Goal: Task Accomplishment & Management: Use online tool/utility

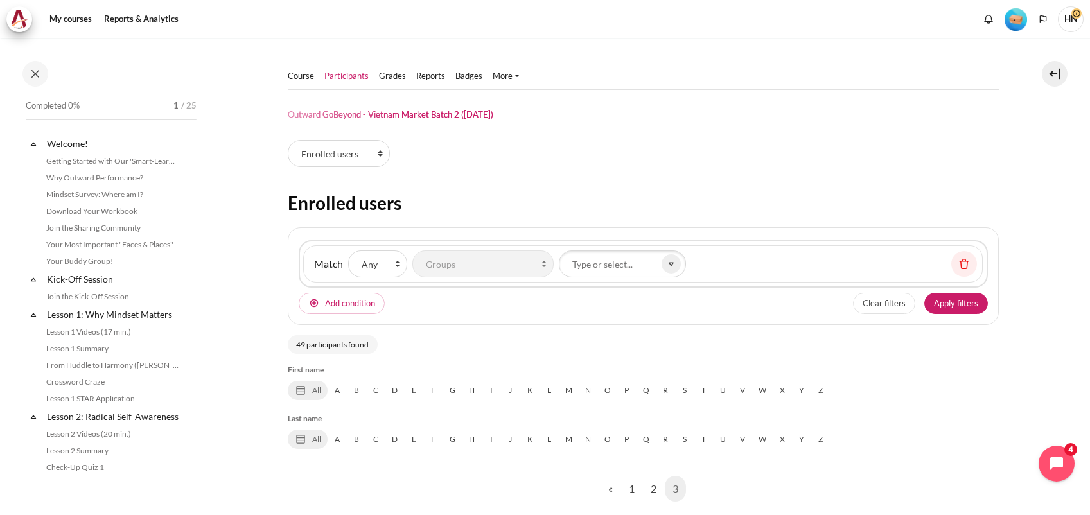
select select "groups"
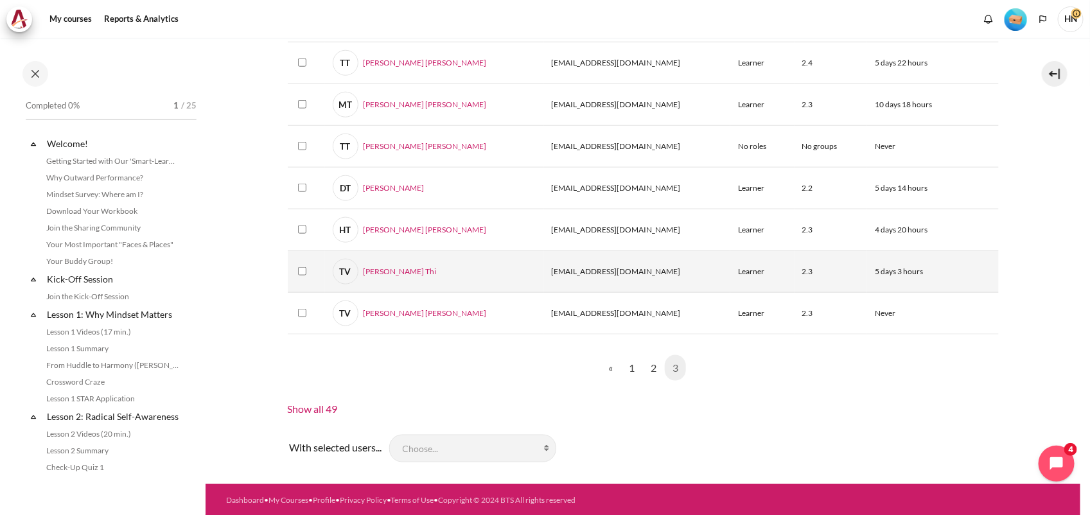
scroll to position [607, 0]
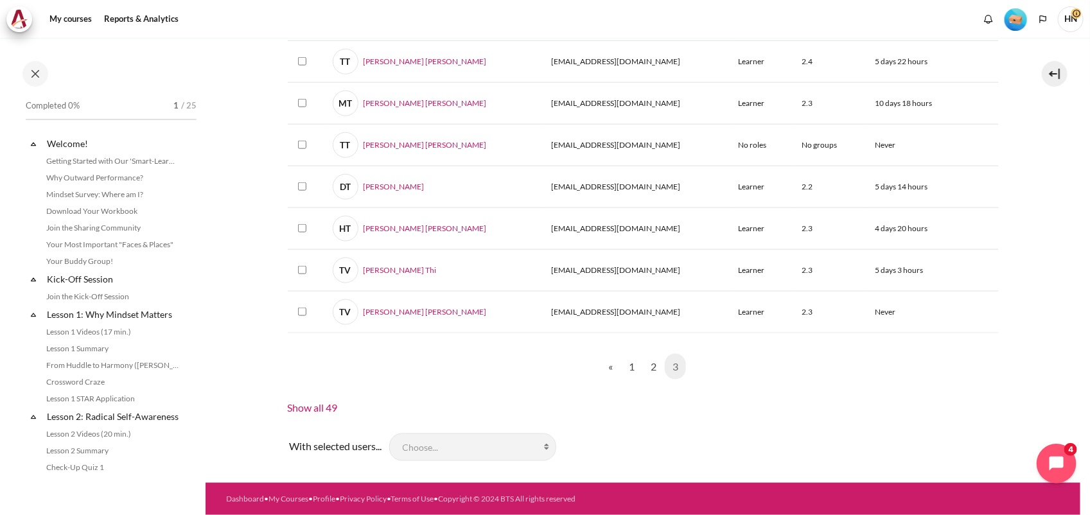
click at [1069, 457] on icon "Open chat widget" at bounding box center [1064, 464] width 20 height 20
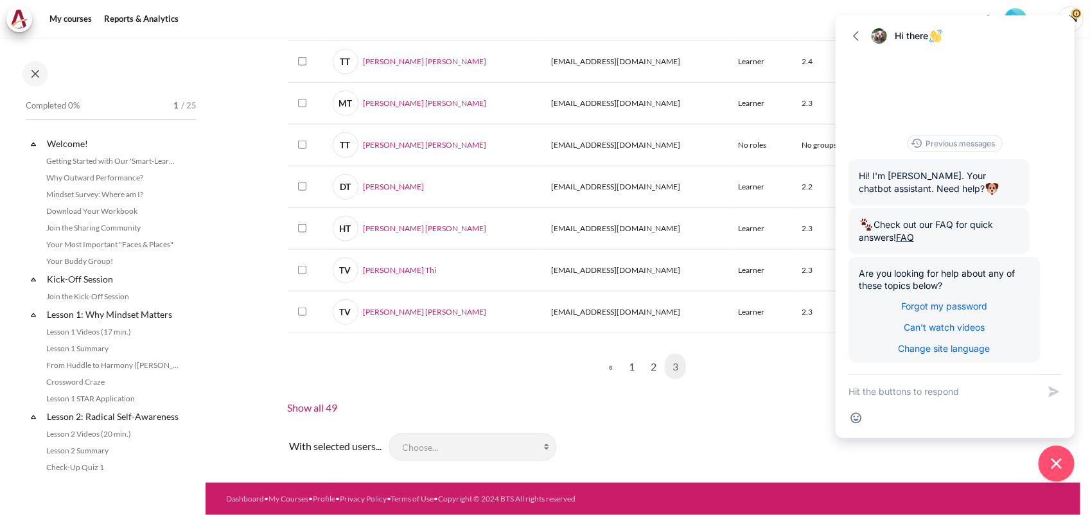
click at [752, 405] on div "First name All A B C D E F G H I J K L M N O P Q R S T U V W X Y Z" at bounding box center [643, 87] width 711 height 658
click at [736, 375] on nav "« Previous page 1 2 3 (current)" at bounding box center [643, 367] width 711 height 46
click at [855, 34] on icon "button" at bounding box center [856, 36] width 13 height 13
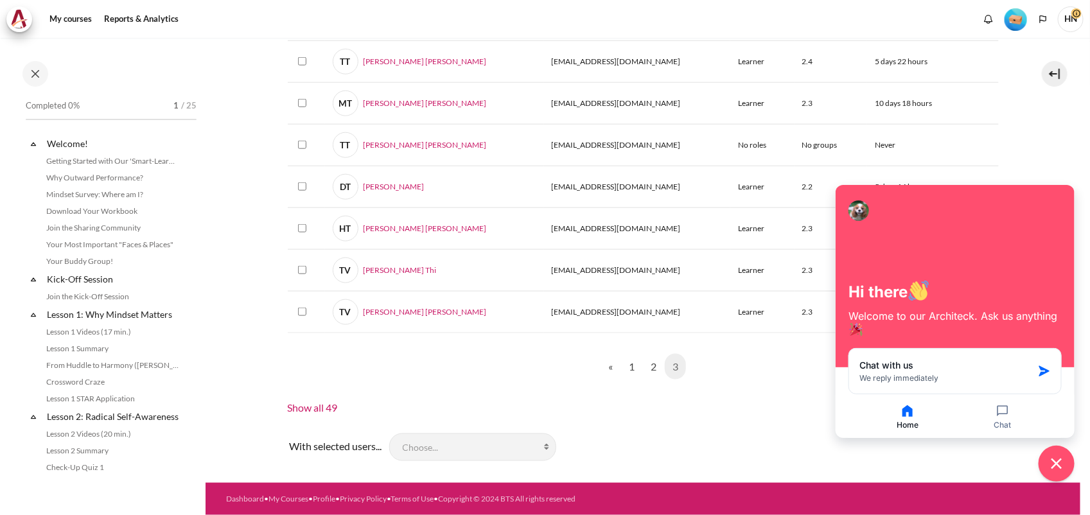
click at [761, 411] on div "First name All A B C D E F G H I J K L M N O P Q R S T U V W X Y Z" at bounding box center [643, 87] width 711 height 658
click at [768, 408] on div "First name All A B C D E F G H I J K L M N O P Q R S T U V W X Y Z" at bounding box center [643, 87] width 711 height 658
drag, startPoint x: 985, startPoint y: 196, endPoint x: 993, endPoint y: 261, distance: 65.4
click at [993, 261] on div "Hi there Welcome to our Architeck. Ask us anything" at bounding box center [955, 276] width 239 height 182
drag, startPoint x: 993, startPoint y: 261, endPoint x: 762, endPoint y: 400, distance: 270.1
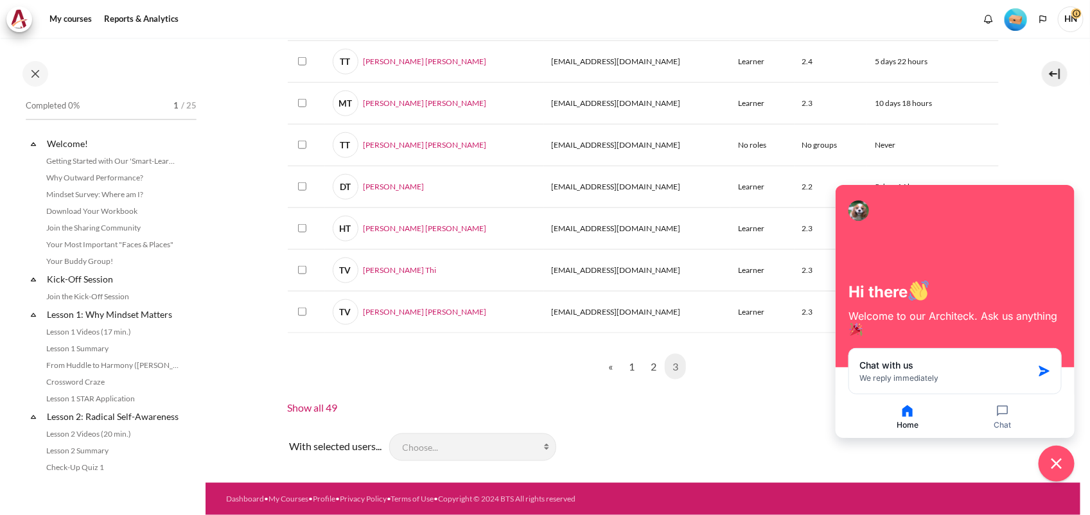
click at [762, 400] on div "First name All A B C D E F G H I J K L M N O P Q R S T U V W X Y Z" at bounding box center [643, 87] width 711 height 658
click at [738, 394] on div "First name All A B C D E F G H I J K L M N O P Q R S T U V W X Y Z" at bounding box center [643, 87] width 711 height 658
click at [1059, 463] on icon "Close chat widget" at bounding box center [1057, 464] width 12 height 12
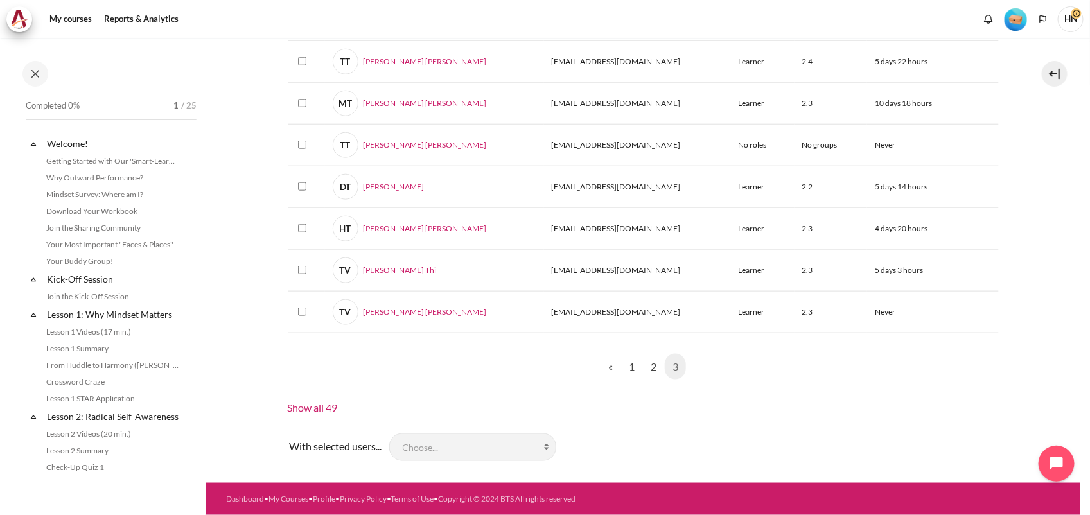
click at [713, 434] on div "With selected users... Choose... Comma separated values (.csv) Microsoft Excel …" at bounding box center [643, 447] width 711 height 32
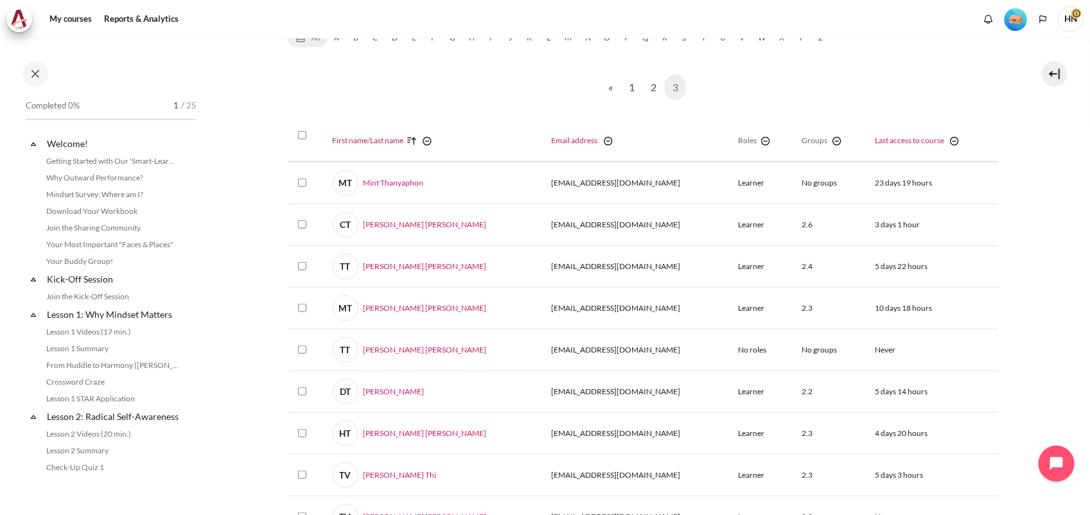
scroll to position [0, 0]
